Goal: Check status

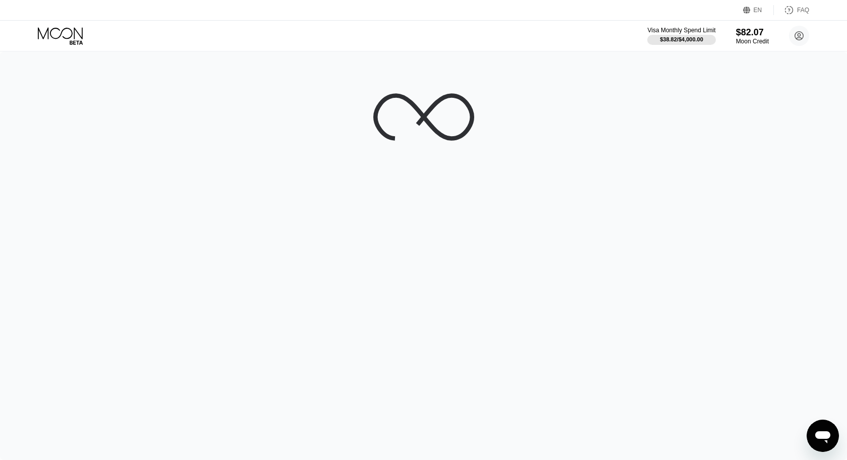
click at [312, 54] on div at bounding box center [423, 255] width 847 height 409
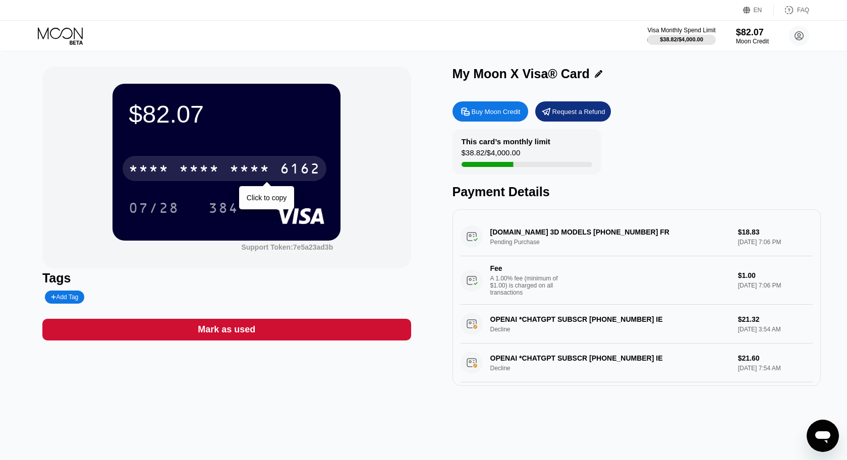
click at [243, 160] on div "* * * * * * * * * * * * 6162" at bounding box center [225, 168] width 204 height 25
click at [219, 167] on div "6500" at bounding box center [199, 170] width 40 height 16
